Goal: Transaction & Acquisition: Download file/media

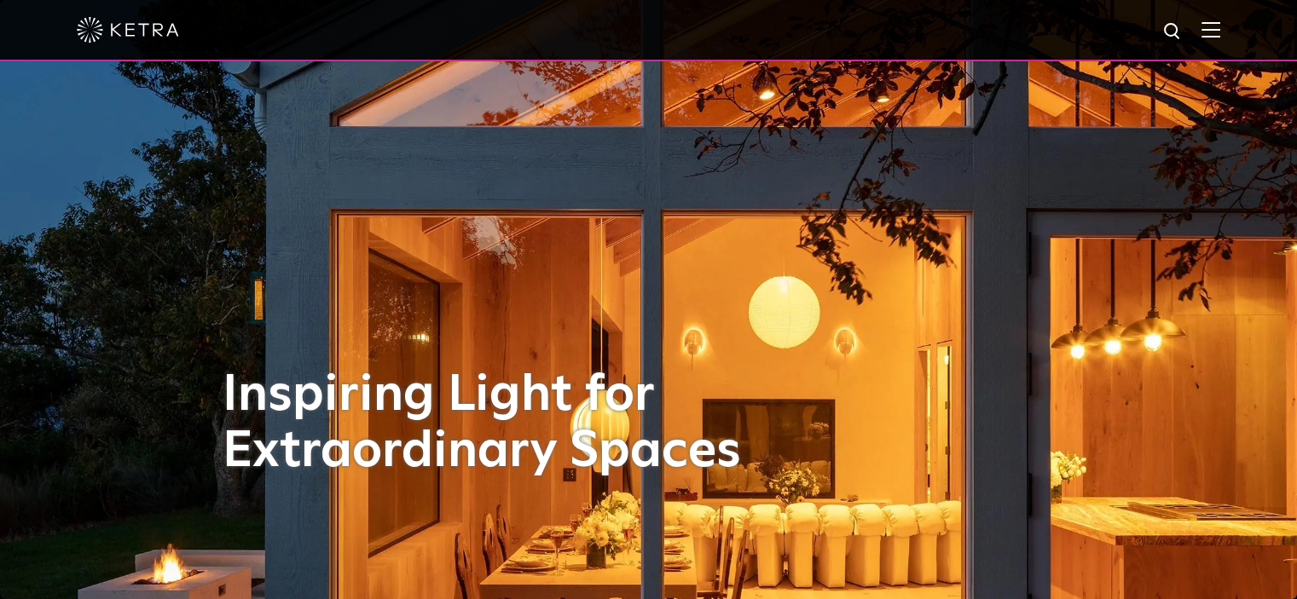
click at [1220, 38] on span at bounding box center [1210, 29] width 19 height 17
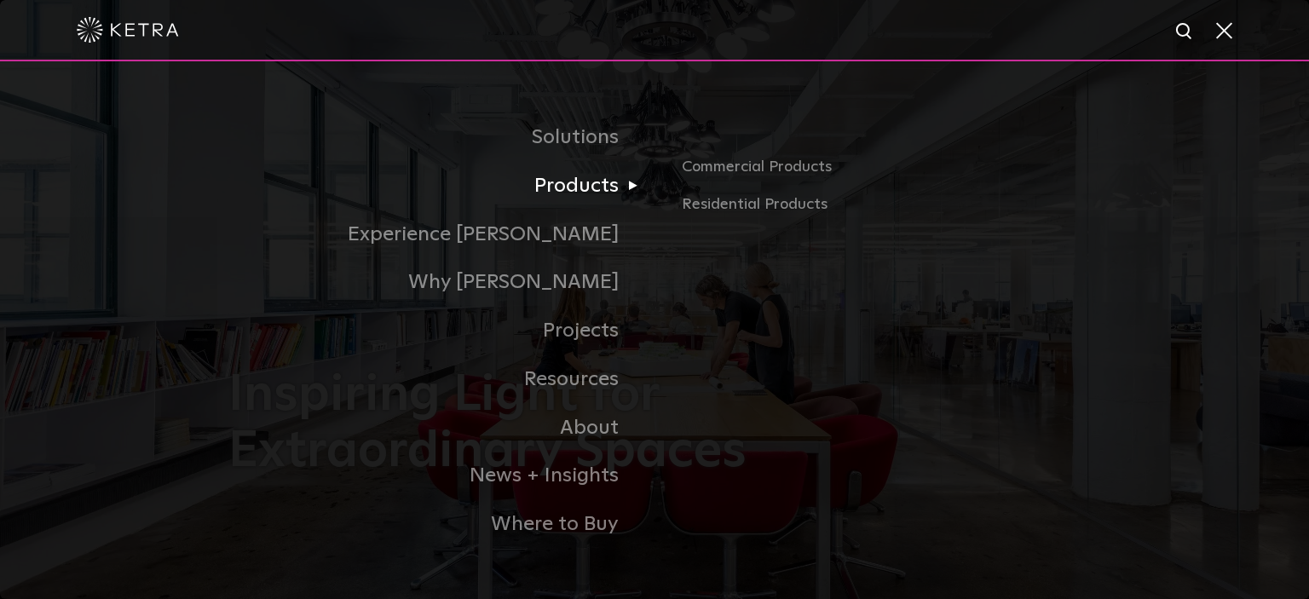
click at [581, 187] on link "Products" at bounding box center [441, 186] width 426 height 49
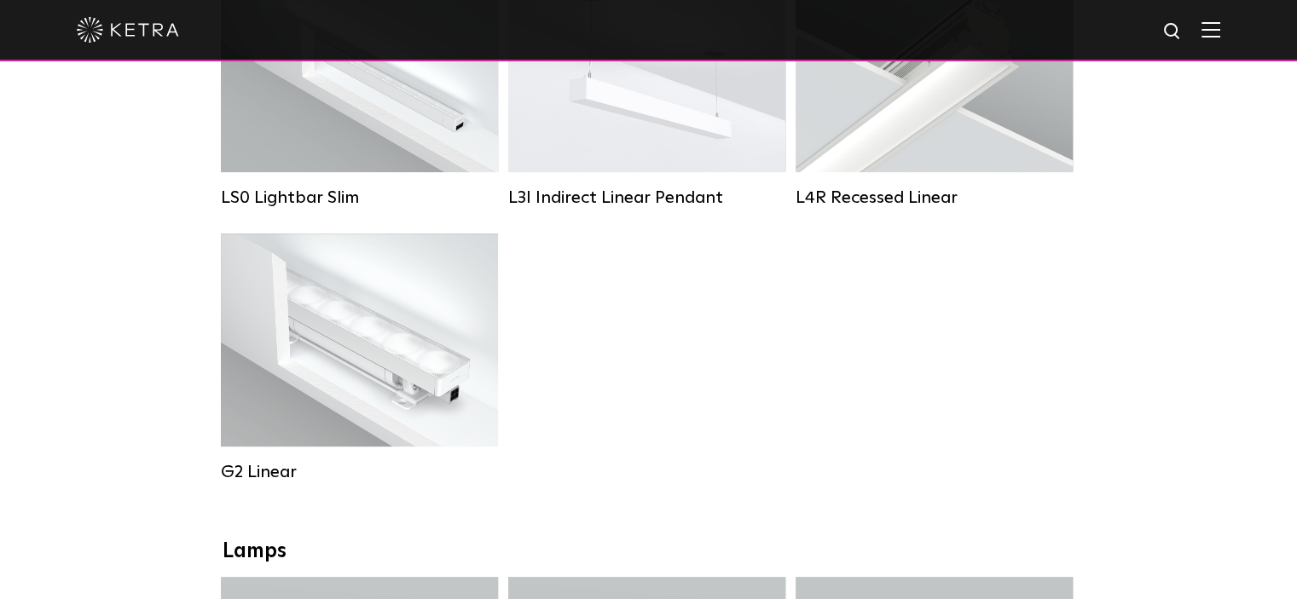
scroll to position [767, 0]
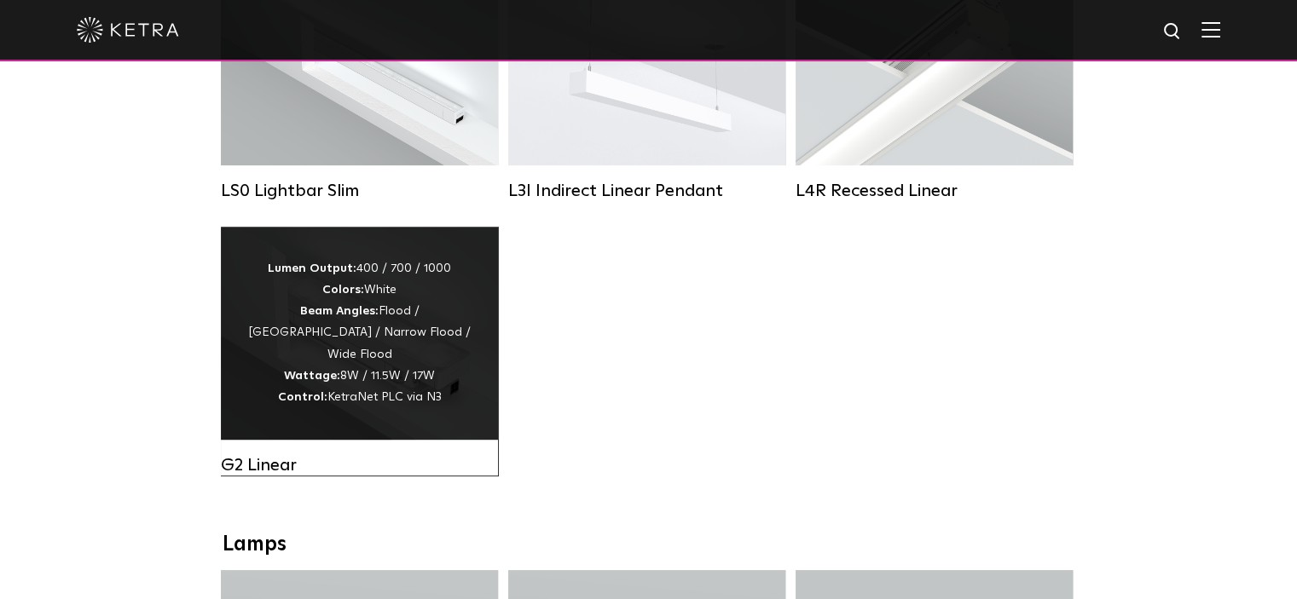
click at [361, 347] on div "Lumen Output: 400 / 700 / 1000 Colors: White Beam Angles: Flood / Graze / Narro…" at bounding box center [359, 333] width 226 height 150
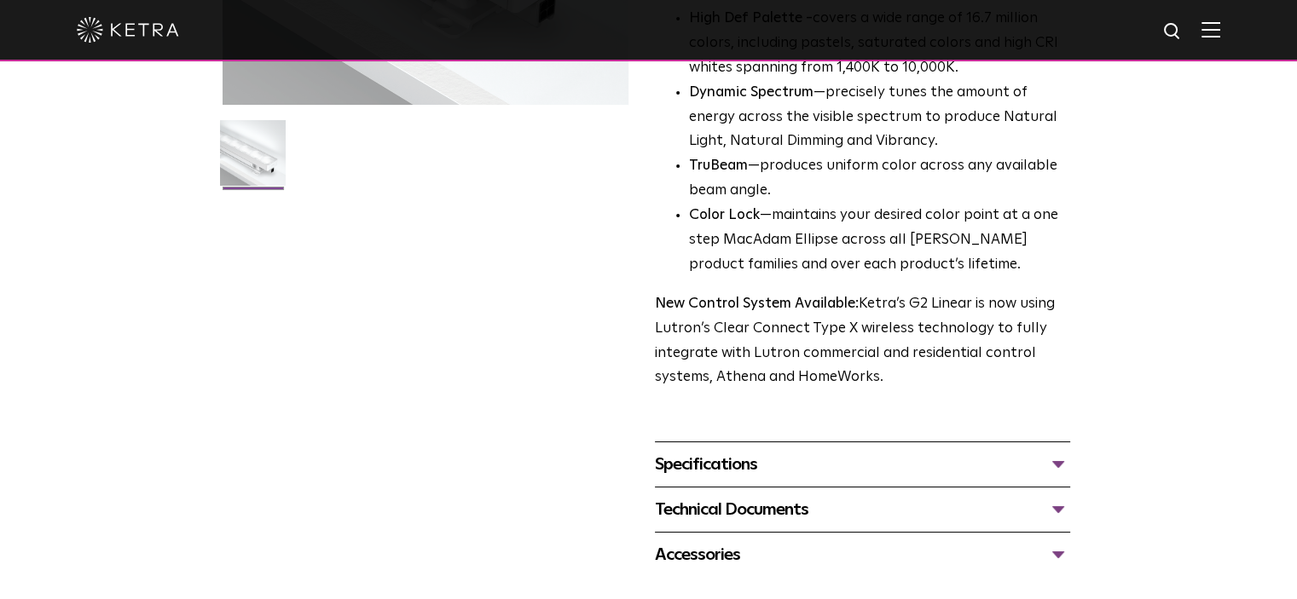
scroll to position [597, 0]
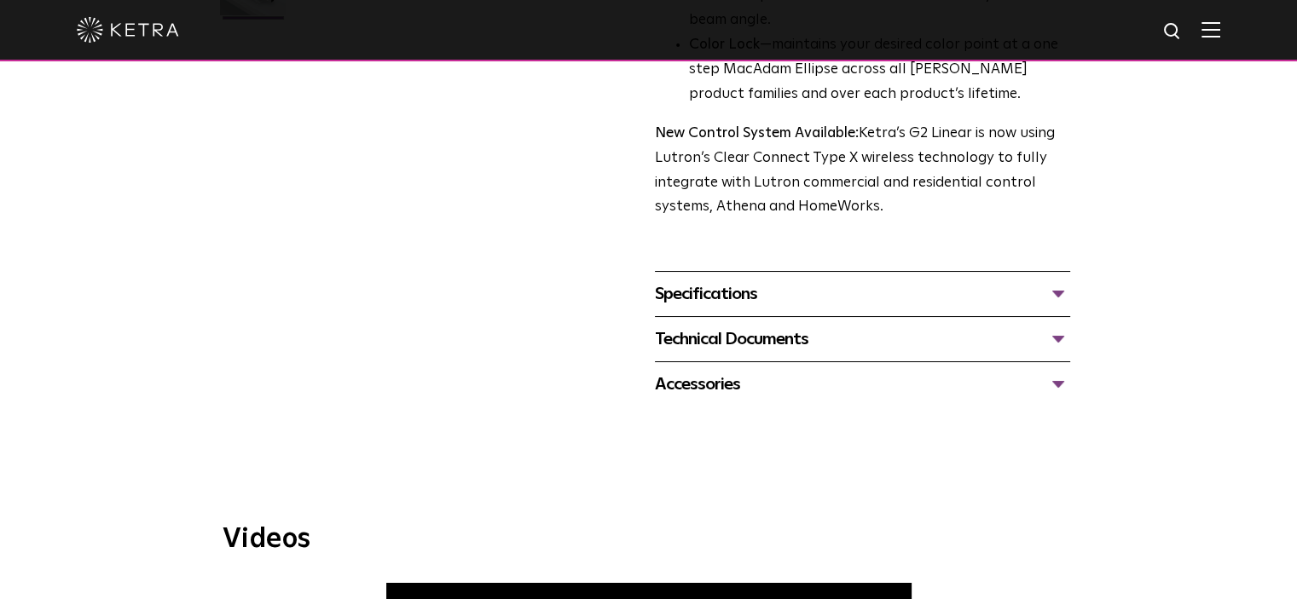
click at [747, 300] on div "Specifications" at bounding box center [862, 293] width 415 height 27
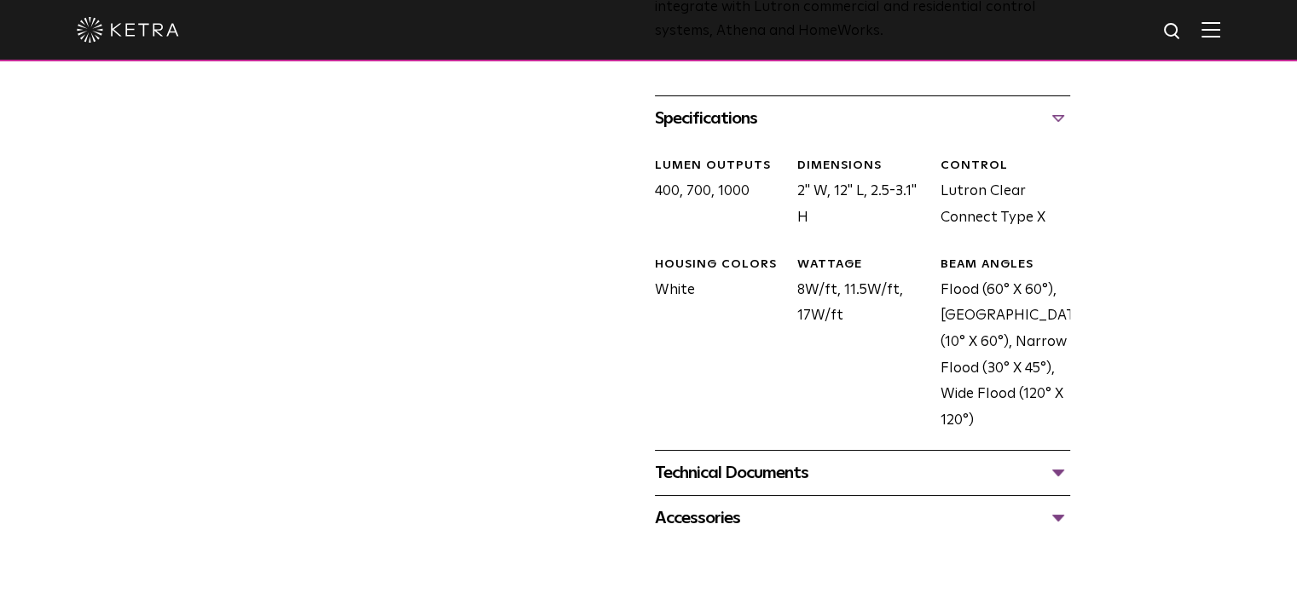
scroll to position [767, 0]
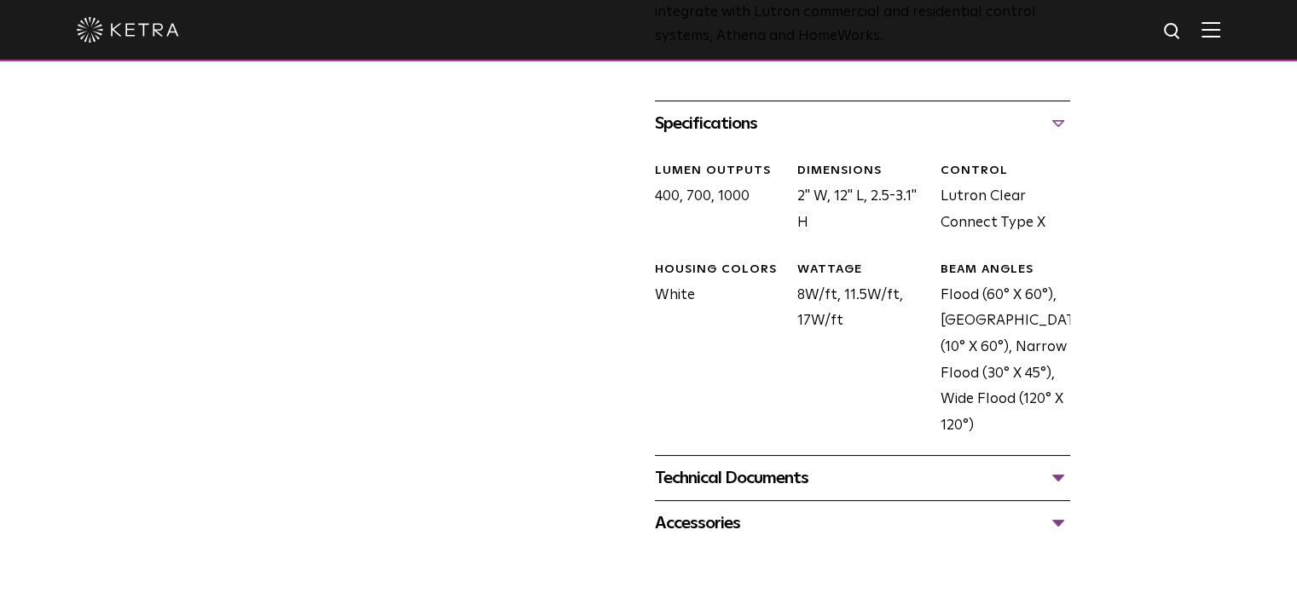
click at [1064, 490] on div "Technical Documents" at bounding box center [862, 478] width 415 height 27
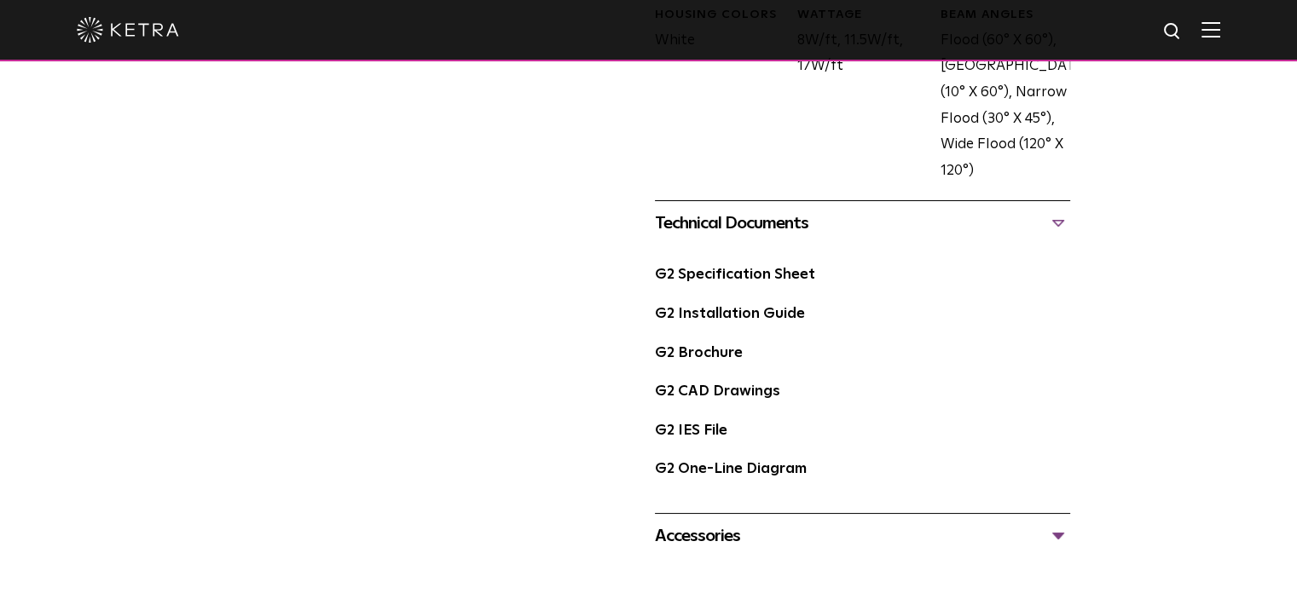
scroll to position [1023, 0]
drag, startPoint x: 707, startPoint y: 432, endPoint x: 685, endPoint y: 430, distance: 21.5
click at [685, 430] on link "G2 IES File" at bounding box center [691, 430] width 72 height 14
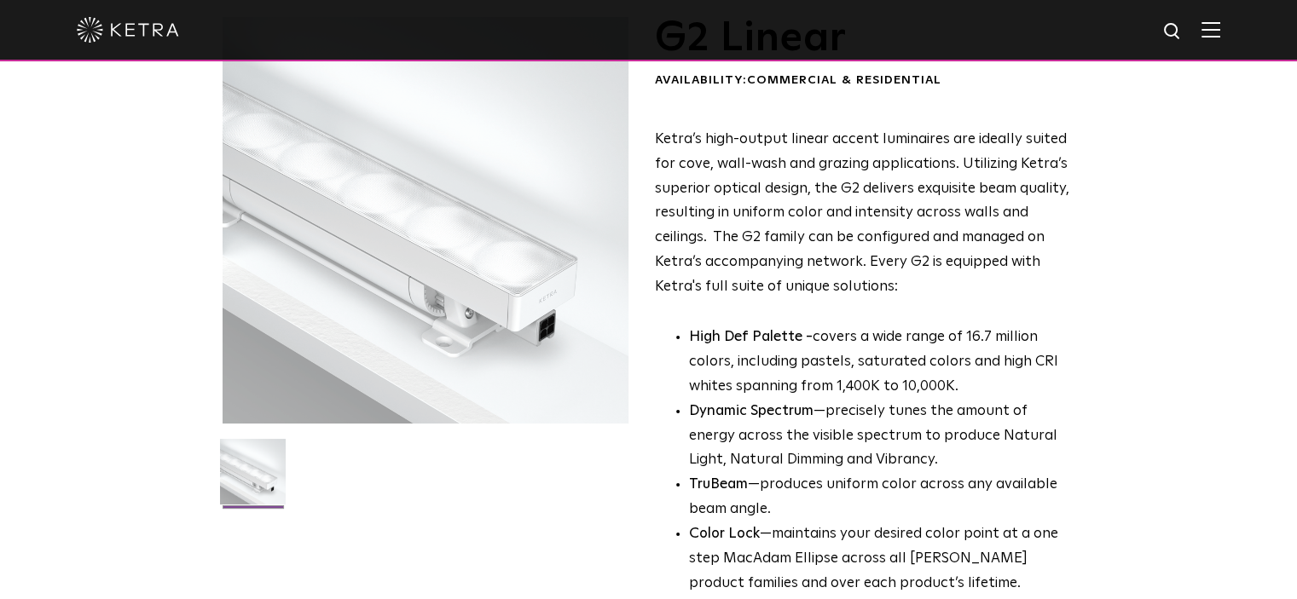
scroll to position [0, 0]
